Goal: Use online tool/utility: Utilize a website feature to perform a specific function

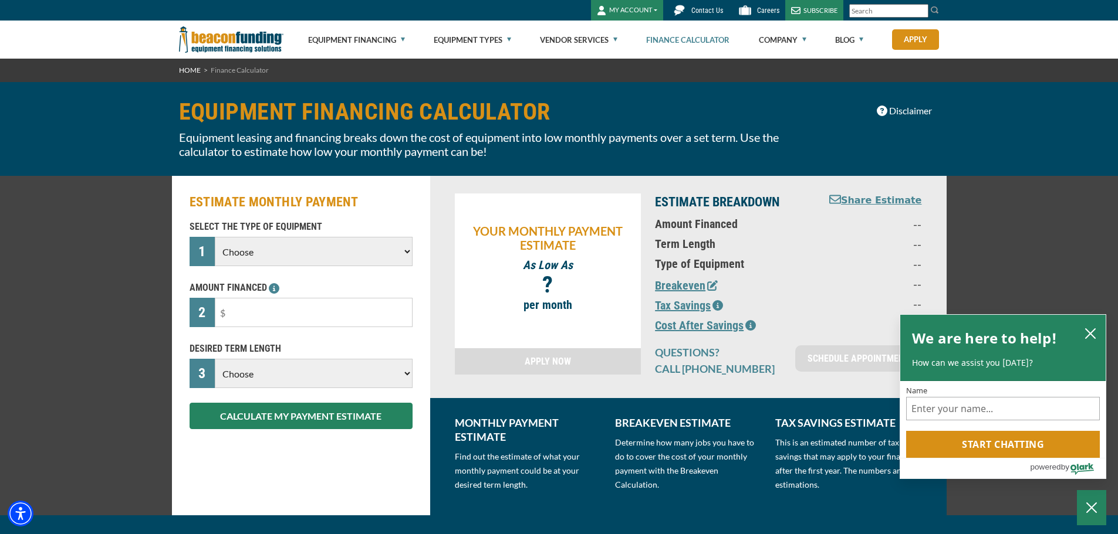
click at [403, 253] on select "Choose Backhoe Boom/Bucket Truck Chipper Commercial Mower Crane DTG/DTF Printin…" at bounding box center [313, 251] width 197 height 29
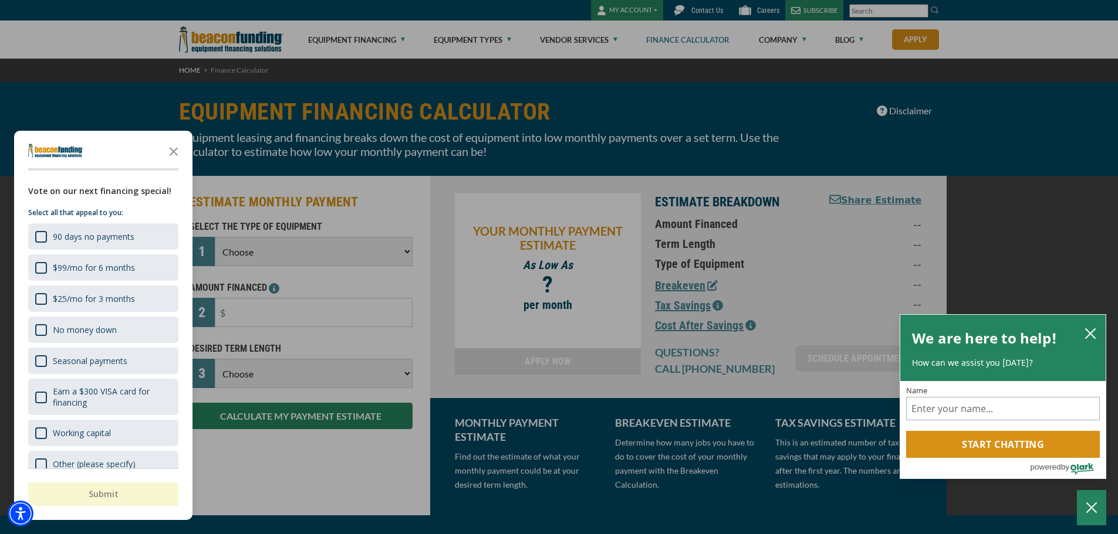
select select "6"
click at [215, 237] on select "Choose Backhoe Boom/Bucket Truck Chipper Commercial Mower Crane DTG/DTF Printin…" at bounding box center [313, 251] width 197 height 29
click at [175, 152] on icon "Close the survey" at bounding box center [173, 150] width 23 height 23
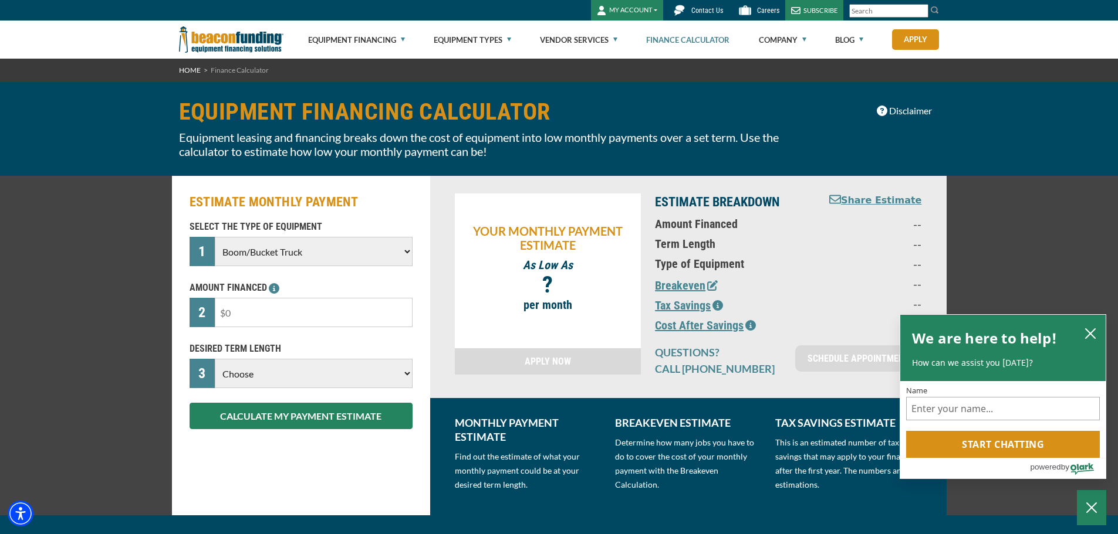
click at [301, 316] on input "text" at bounding box center [313, 312] width 197 height 29
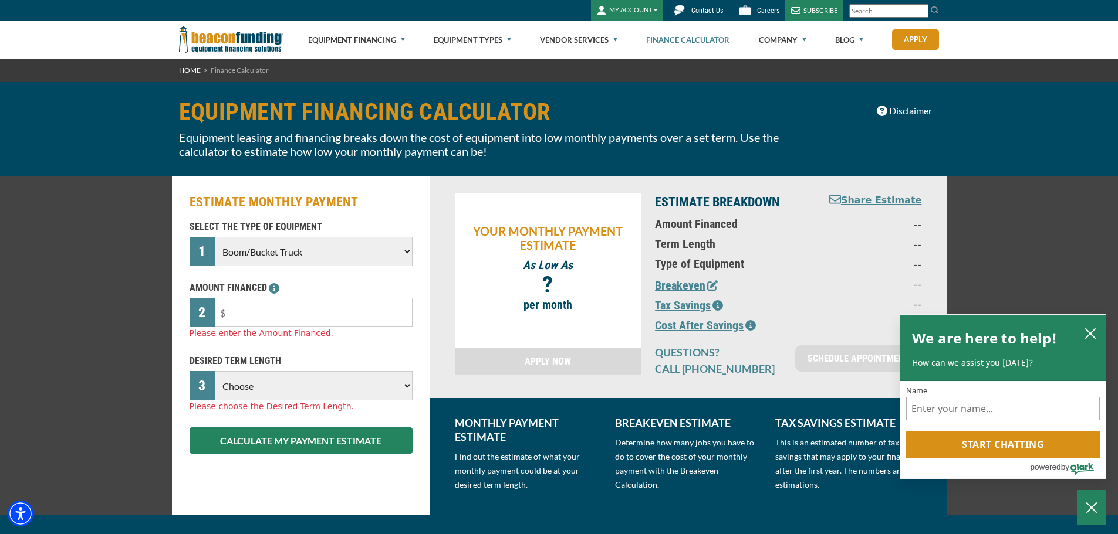
drag, startPoint x: 260, startPoint y: 316, endPoint x: 201, endPoint y: 322, distance: 60.2
click at [201, 322] on div "2" at bounding box center [301, 312] width 223 height 29
drag, startPoint x: 279, startPoint y: 309, endPoint x: 196, endPoint y: 317, distance: 83.1
click at [196, 317] on div "2 $23,680,400" at bounding box center [301, 312] width 223 height 29
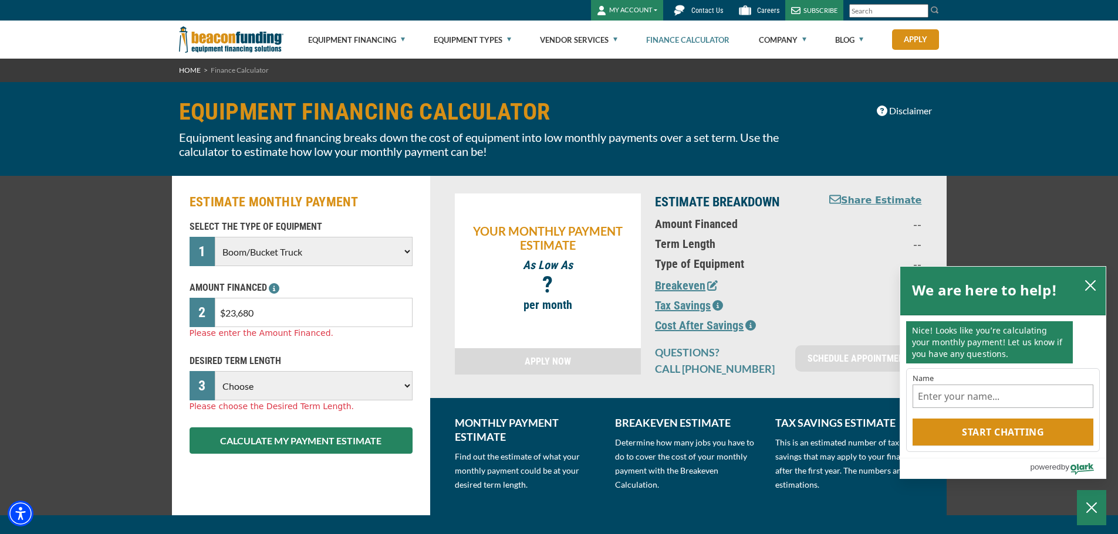
type input "$236,804"
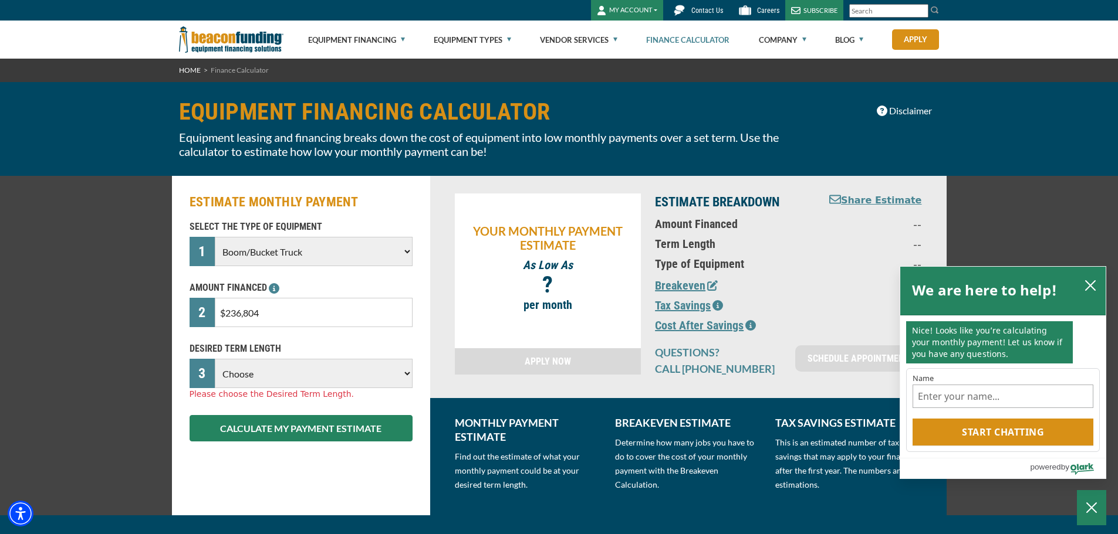
click at [347, 273] on div "SELECT THE TYPE OF EQUIPMENT 1 Choose Backhoe Boom/Bucket Truck Chipper Commerc…" at bounding box center [300, 331] width 237 height 222
click at [406, 376] on select "Choose 36 Months 48 Months 60 Months 72 Months 84 Months" at bounding box center [313, 373] width 197 height 29
select select "84"
click at [215, 359] on select "Choose 36 Months 48 Months 60 Months 72 Months 84 Months" at bounding box center [313, 373] width 197 height 29
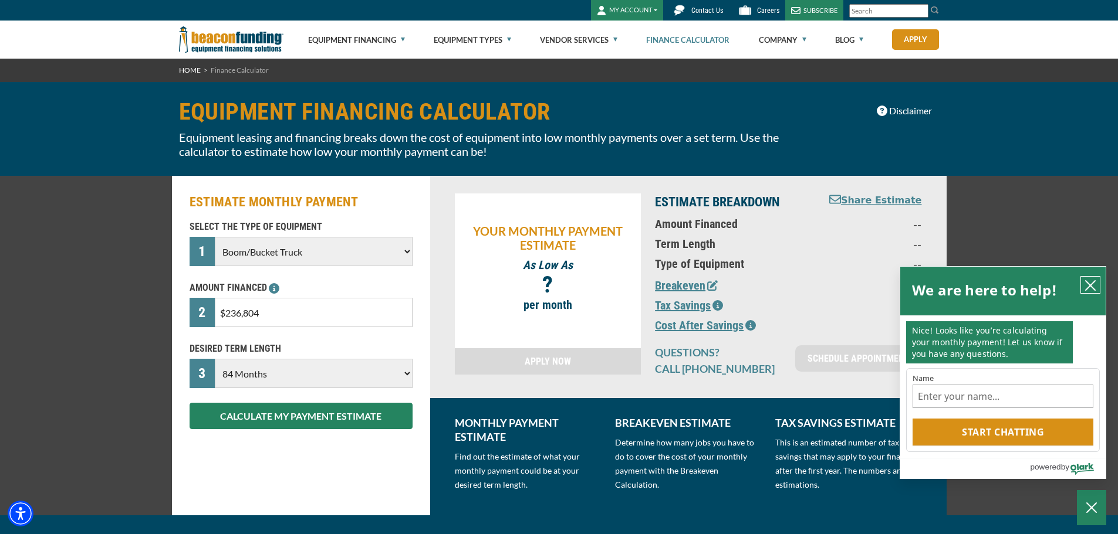
click at [1091, 285] on icon "close chatbox" at bounding box center [1089, 285] width 9 height 9
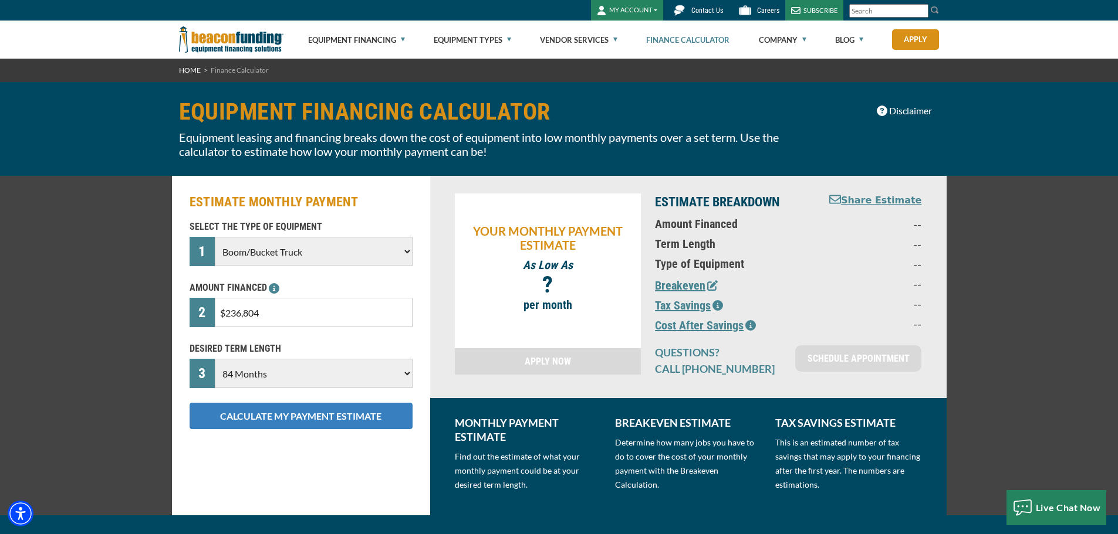
click at [343, 418] on button "CALCULATE MY PAYMENT ESTIMATE" at bounding box center [301, 416] width 223 height 26
